Goal: Task Accomplishment & Management: Manage account settings

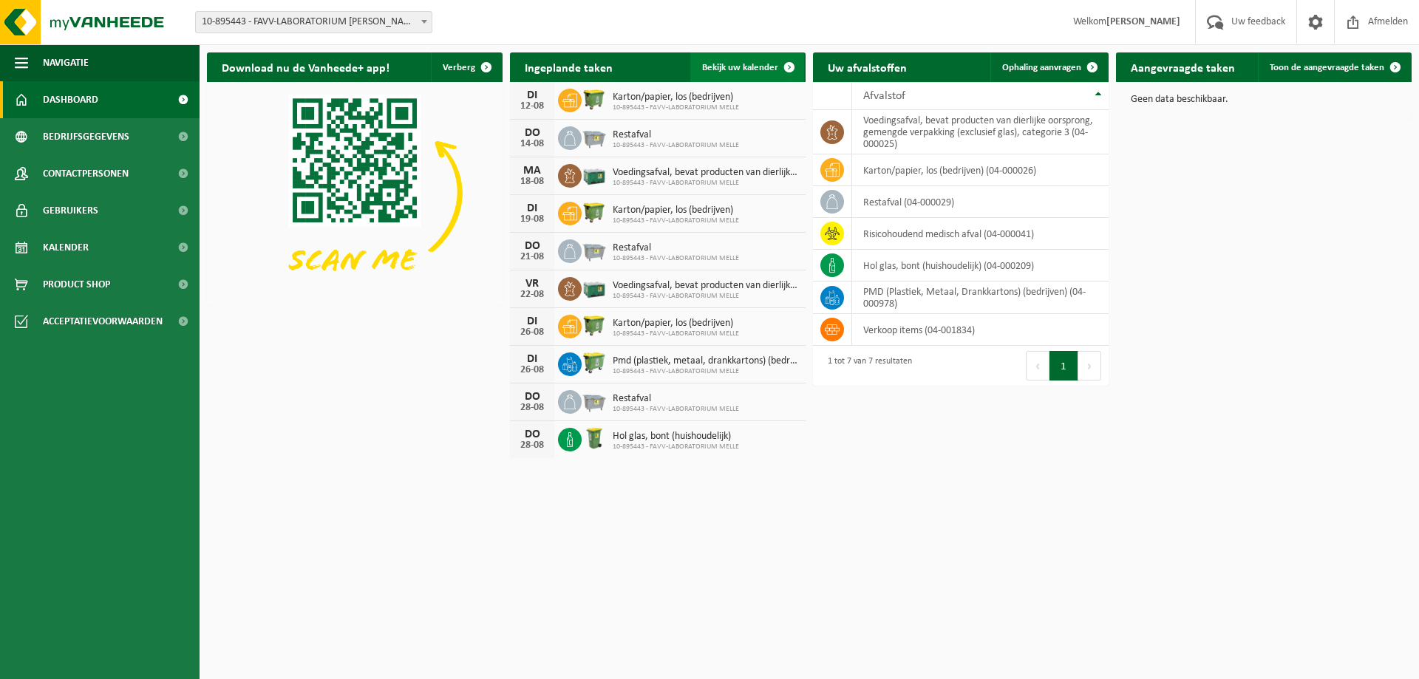
click at [761, 63] on span "Bekijk uw kalender" at bounding box center [740, 68] width 76 height 10
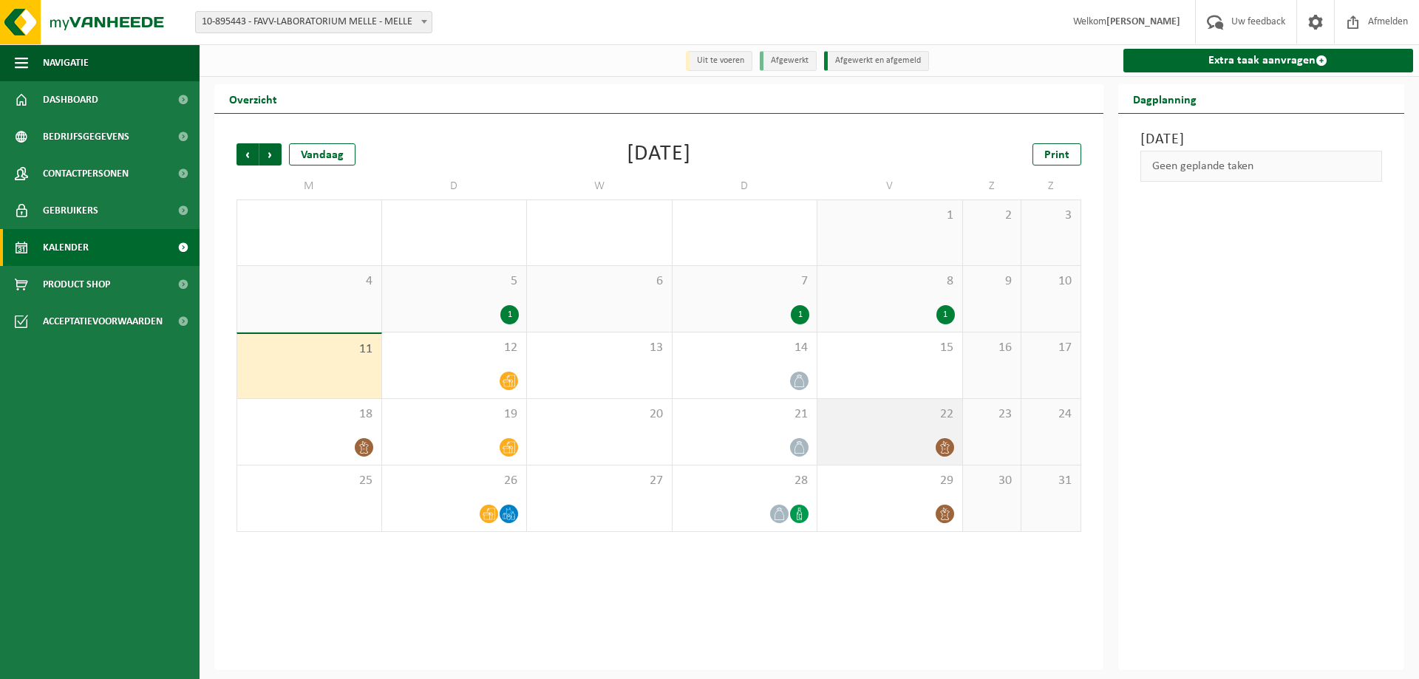
click at [945, 450] on icon at bounding box center [945, 447] width 13 height 13
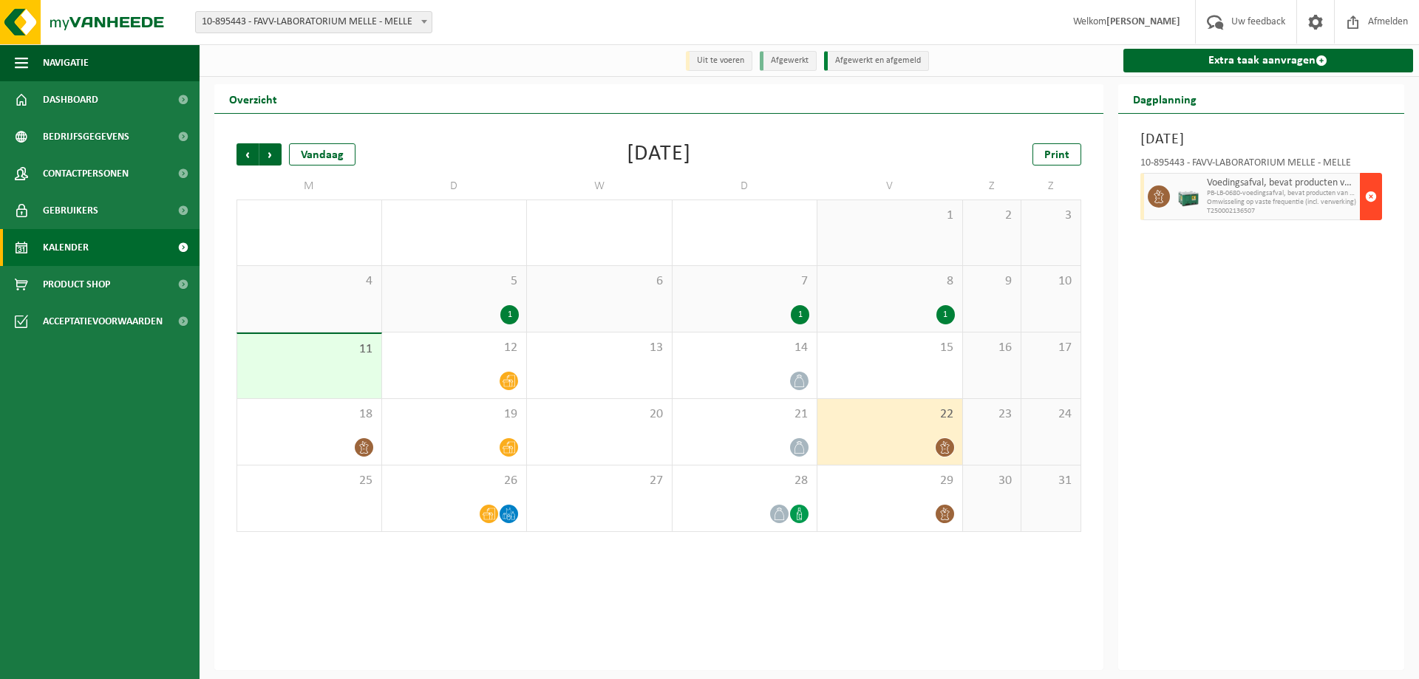
click at [1376, 197] on span "button" at bounding box center [1372, 197] width 12 height 30
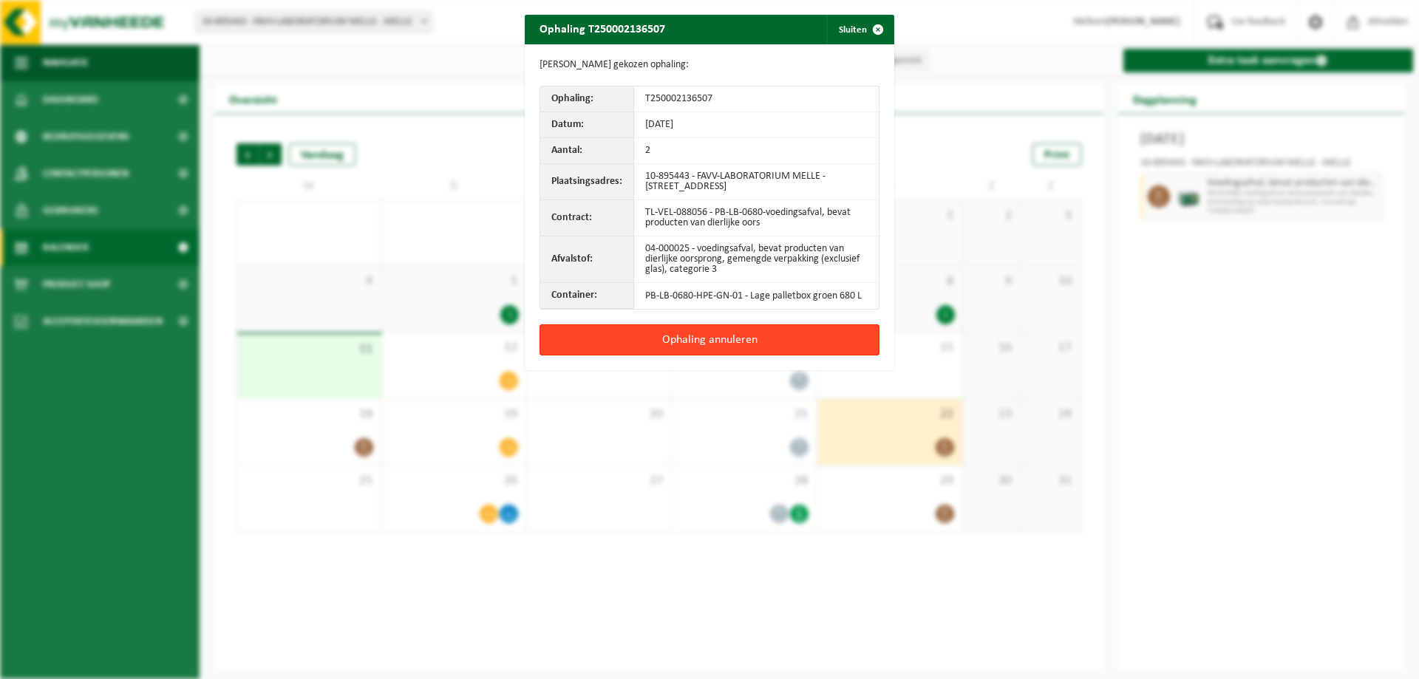
click at [716, 335] on button "Ophaling annuleren" at bounding box center [710, 340] width 340 height 31
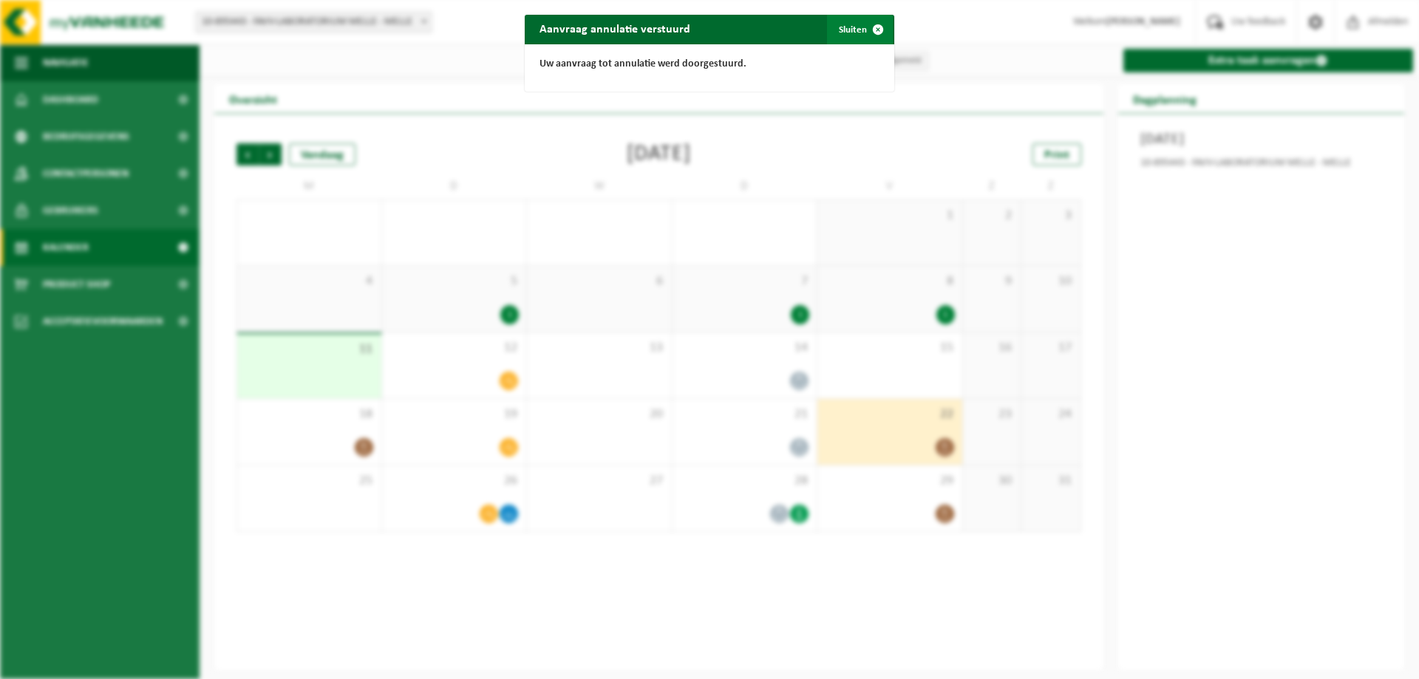
click at [844, 28] on button "Sluiten" at bounding box center [860, 30] width 66 height 30
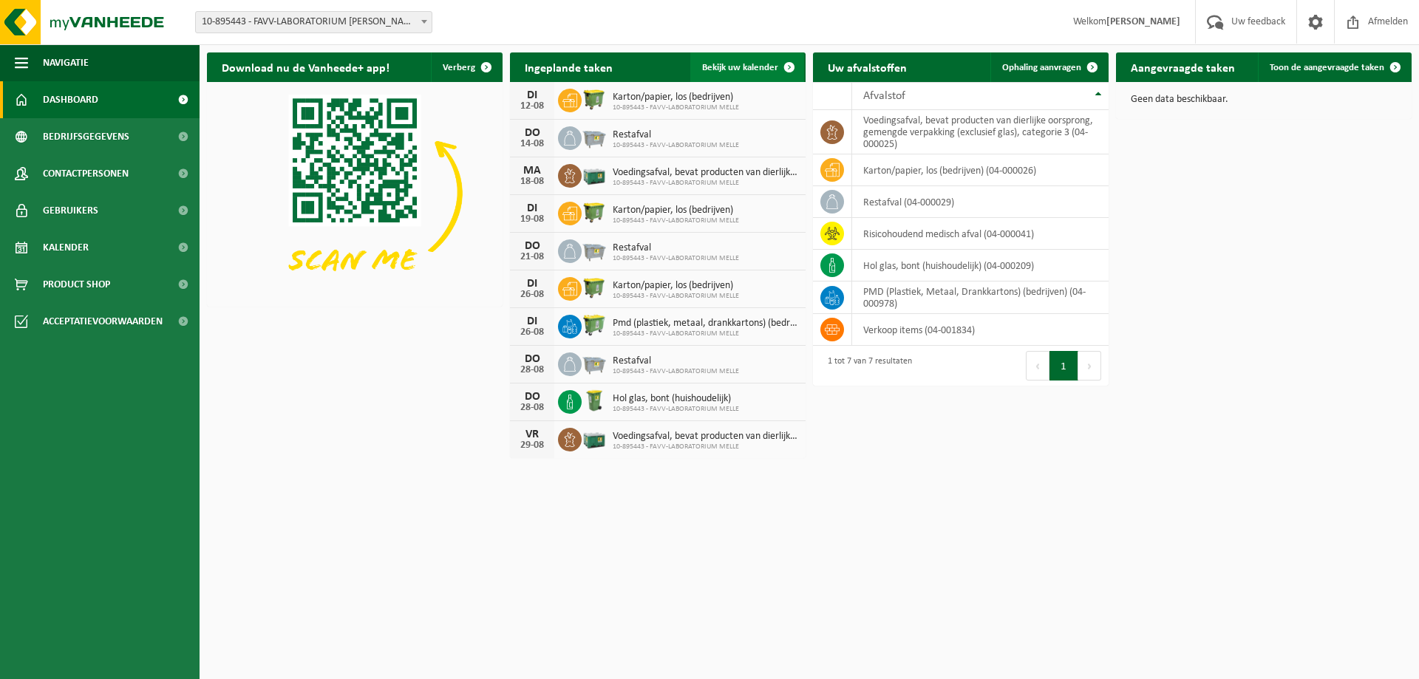
click at [747, 64] on span "Bekijk uw kalender" at bounding box center [740, 68] width 76 height 10
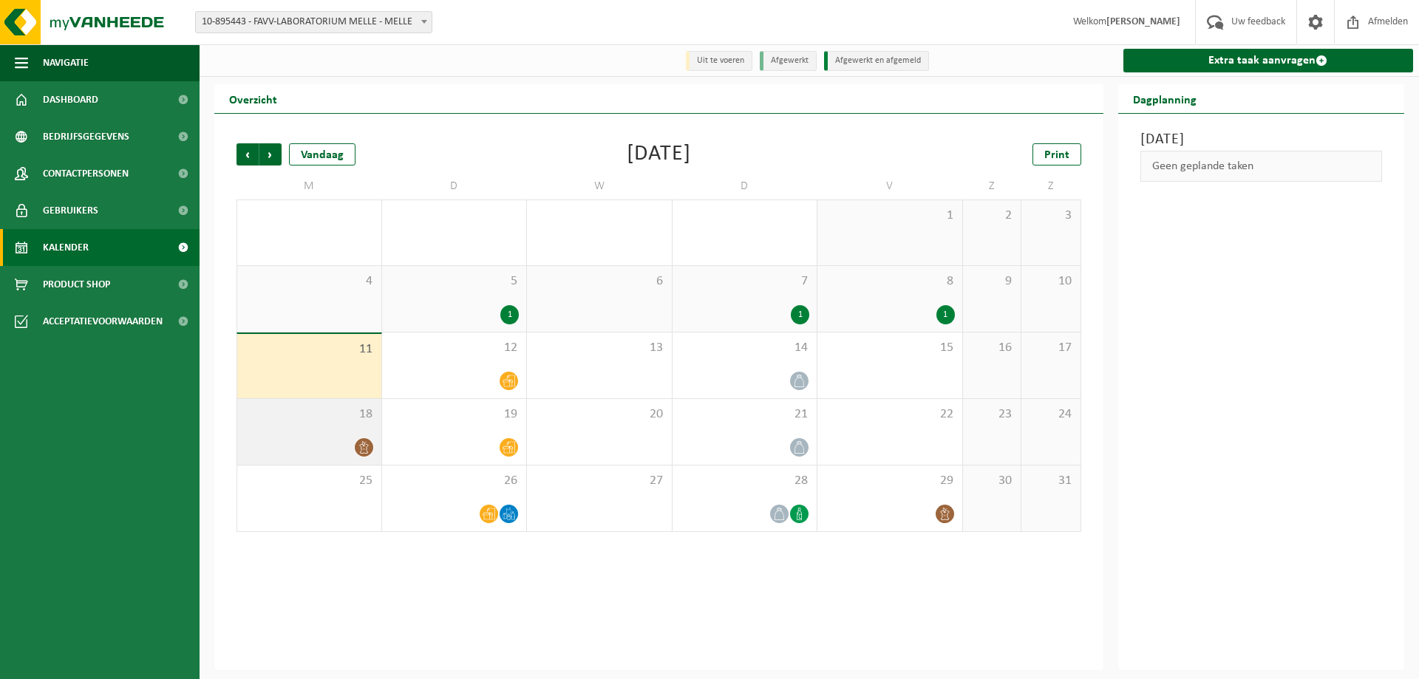
click at [364, 450] on icon at bounding box center [364, 447] width 13 height 13
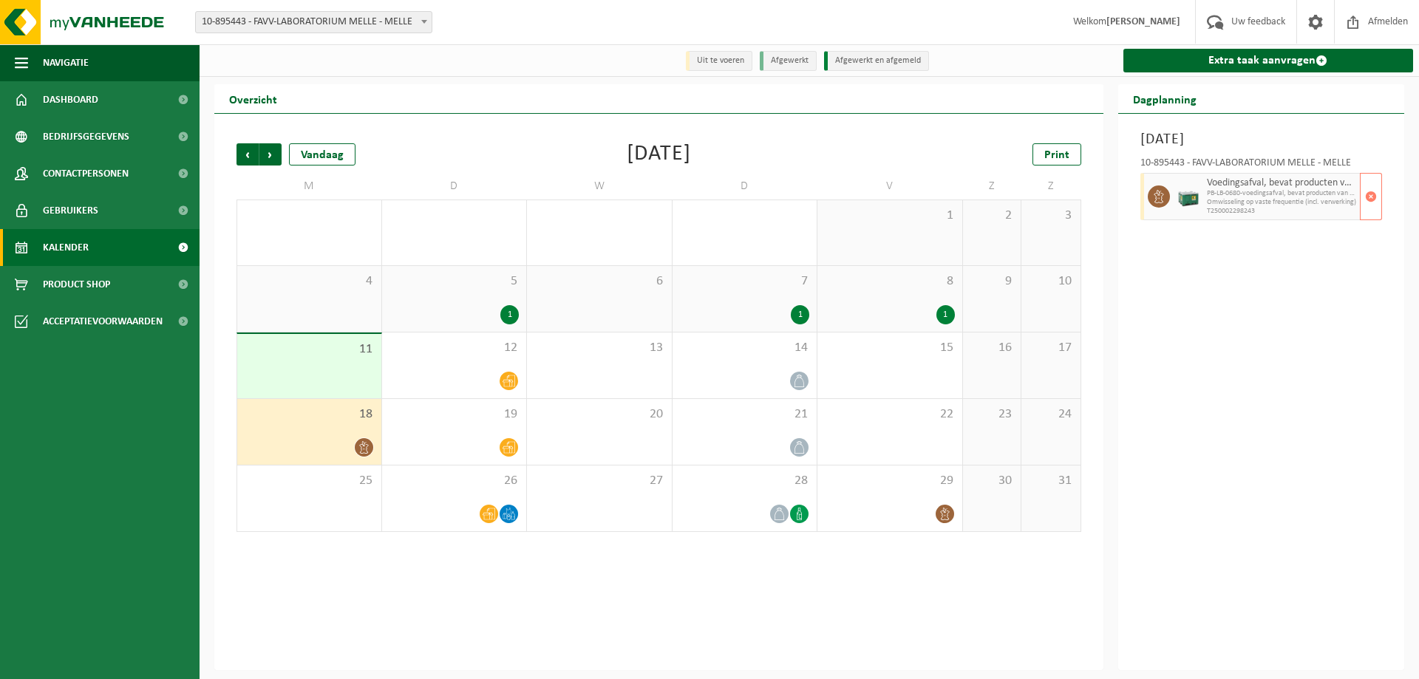
click at [1271, 197] on span "PB-LB-0680-voedingsafval, bevat producten van dierlijke oors" at bounding box center [1282, 193] width 150 height 9
click at [1366, 192] on span "button" at bounding box center [1372, 197] width 12 height 30
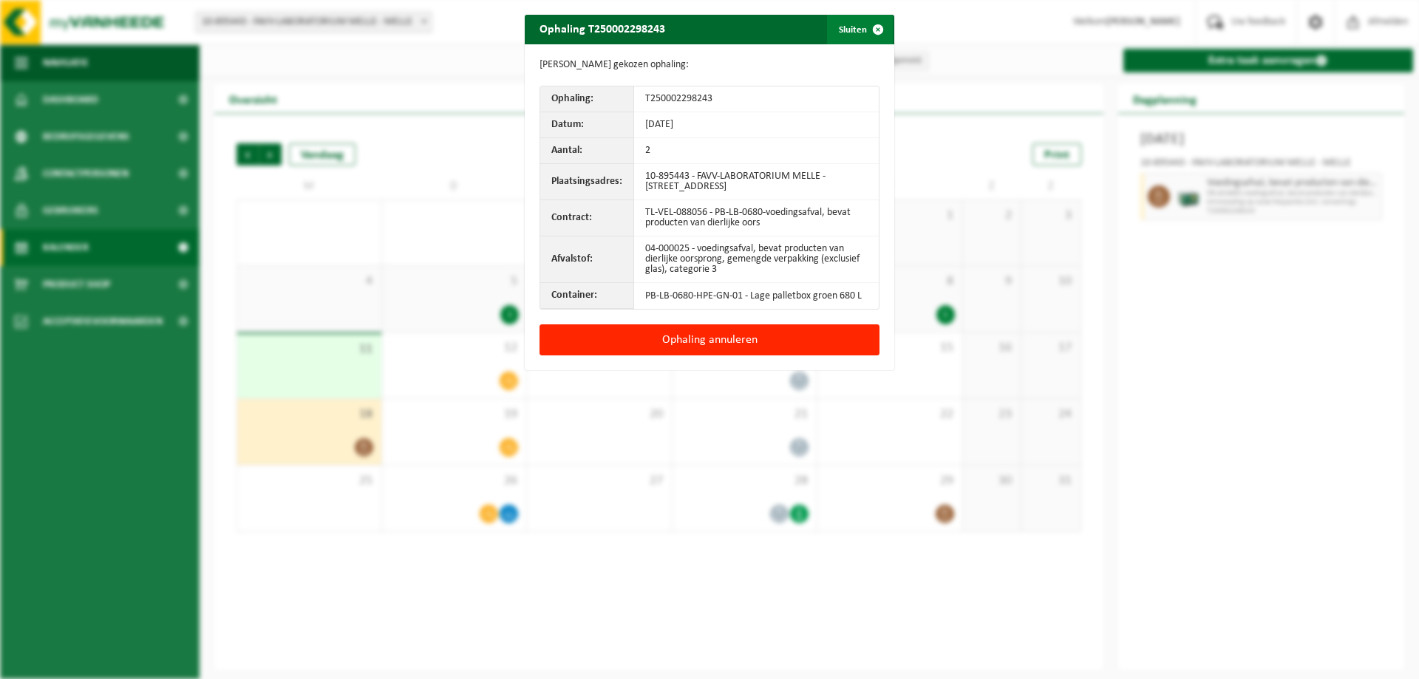
click at [857, 30] on button "Sluiten" at bounding box center [860, 30] width 66 height 30
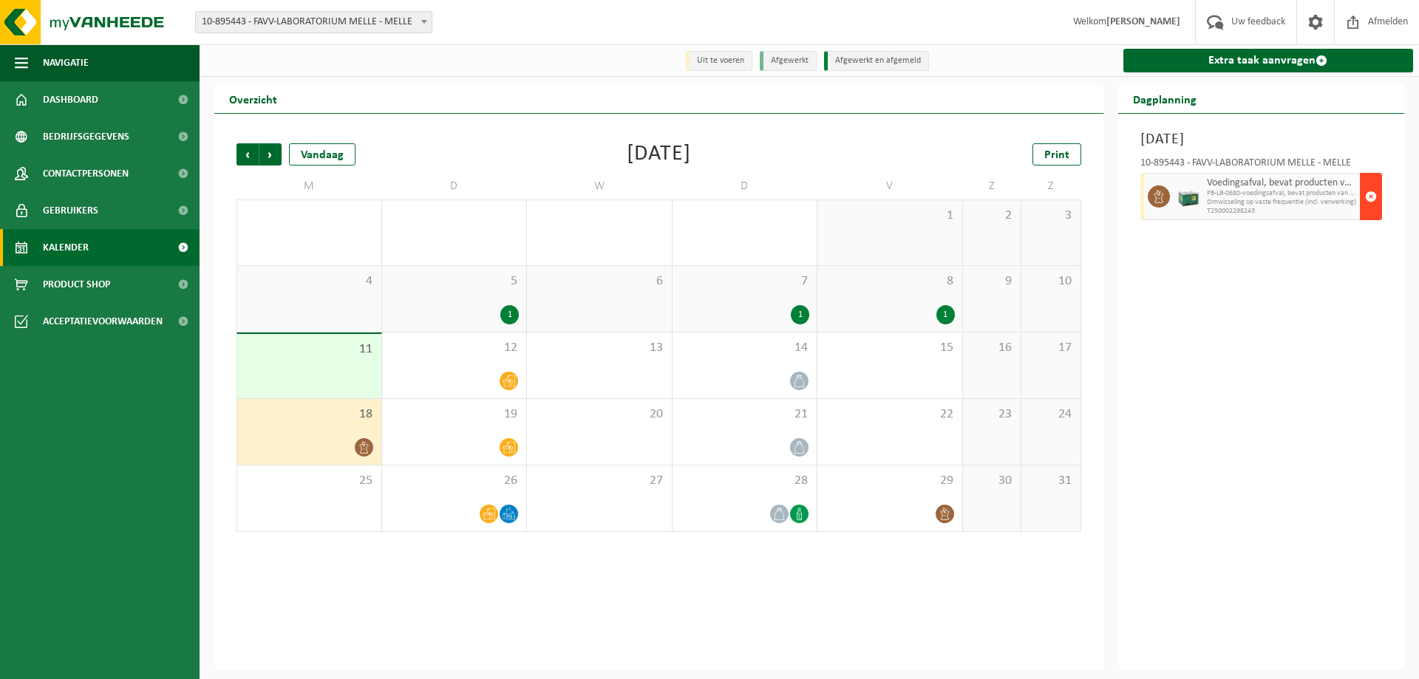
click at [1378, 199] on button "button" at bounding box center [1371, 196] width 22 height 47
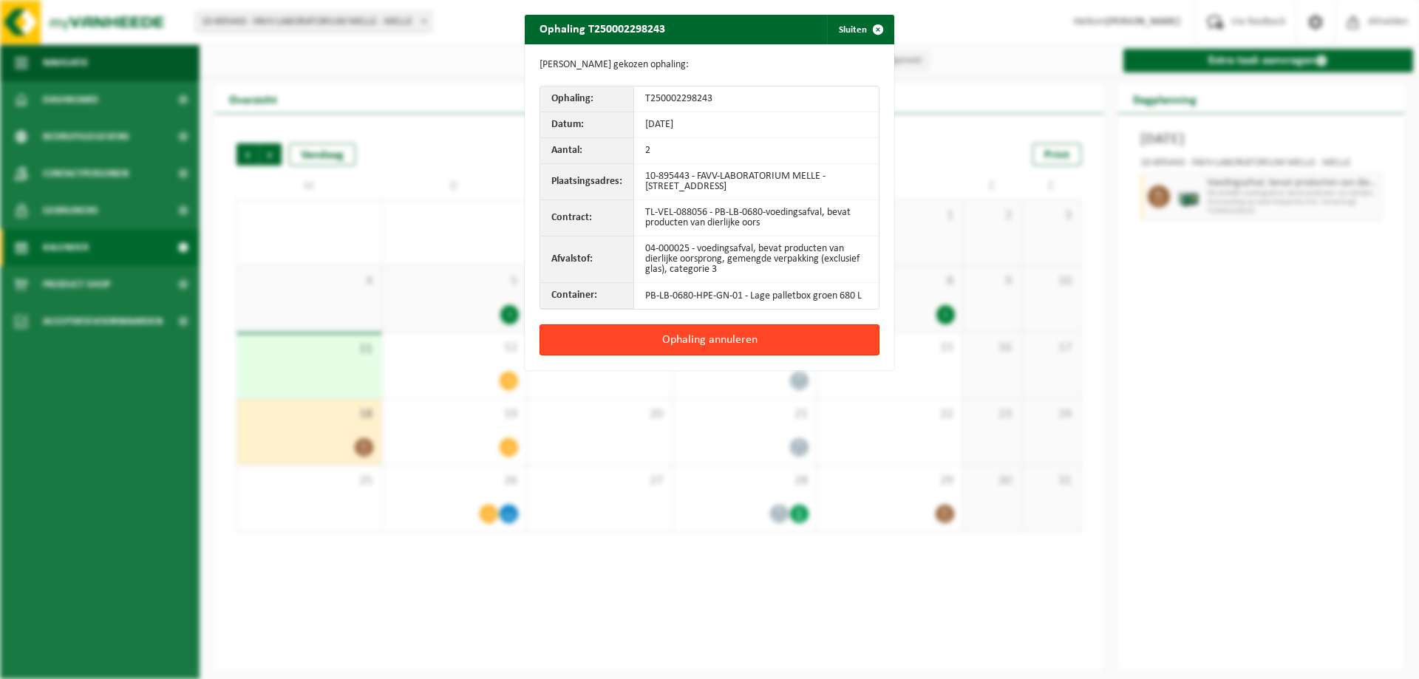
click at [693, 337] on button "Ophaling annuleren" at bounding box center [710, 340] width 340 height 31
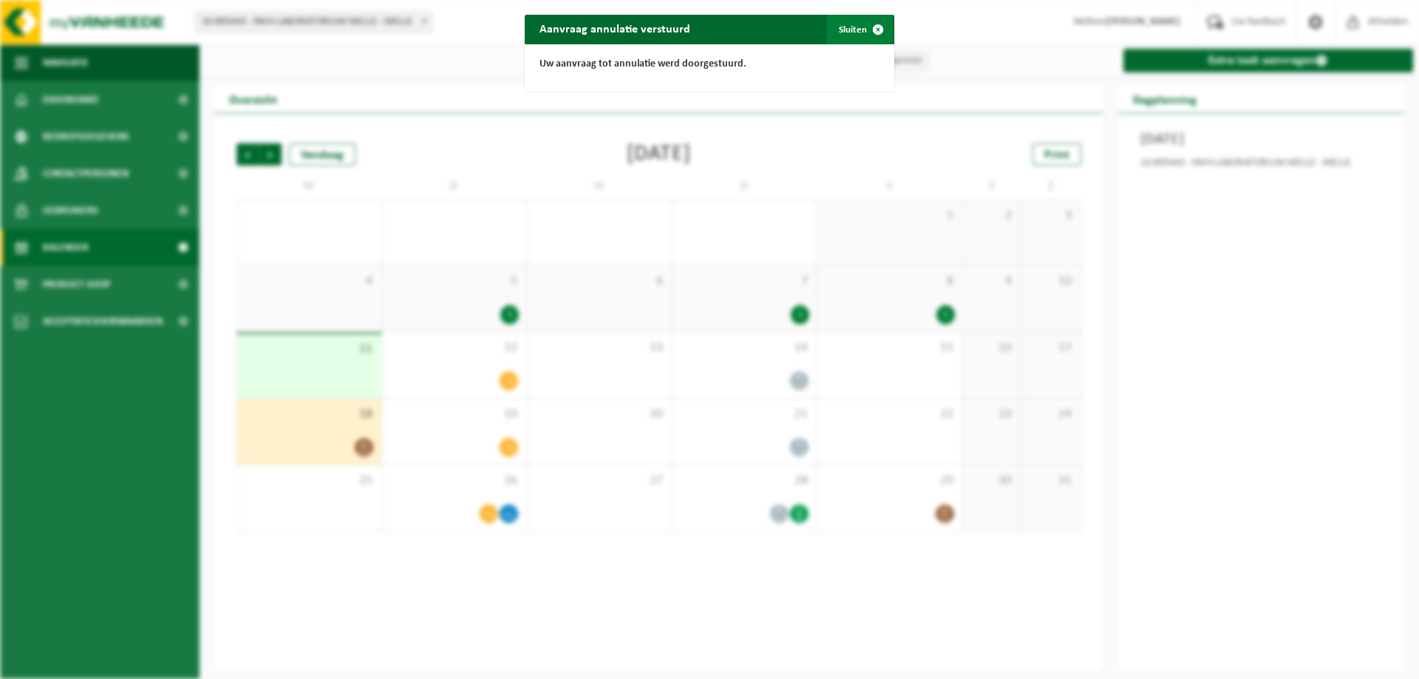
click at [856, 28] on button "Sluiten" at bounding box center [860, 30] width 66 height 30
